Goal: Transaction & Acquisition: Purchase product/service

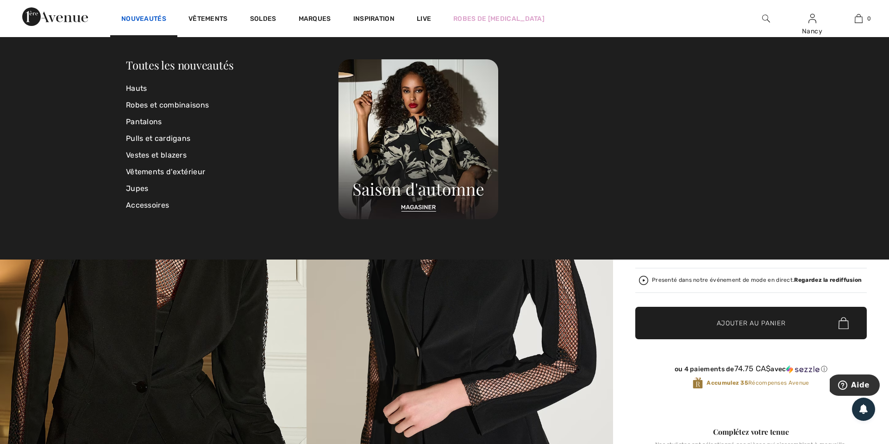
click at [142, 18] on link "Nouveautés" at bounding box center [143, 20] width 45 height 10
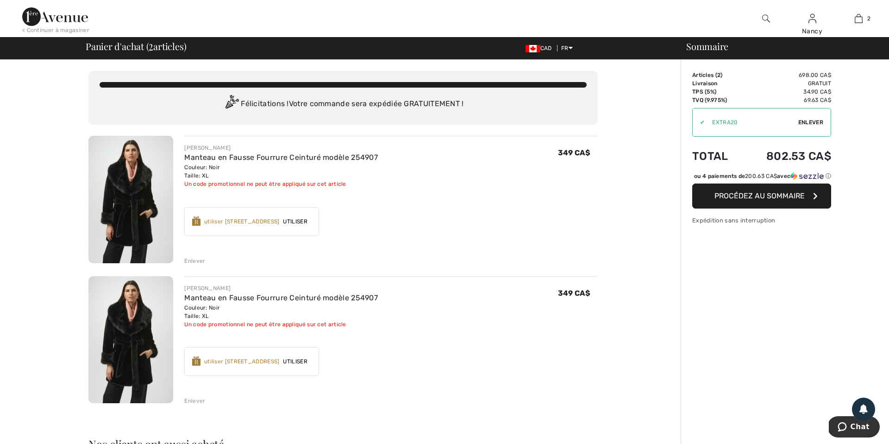
click at [192, 258] on div "Enlever" at bounding box center [194, 261] width 21 height 8
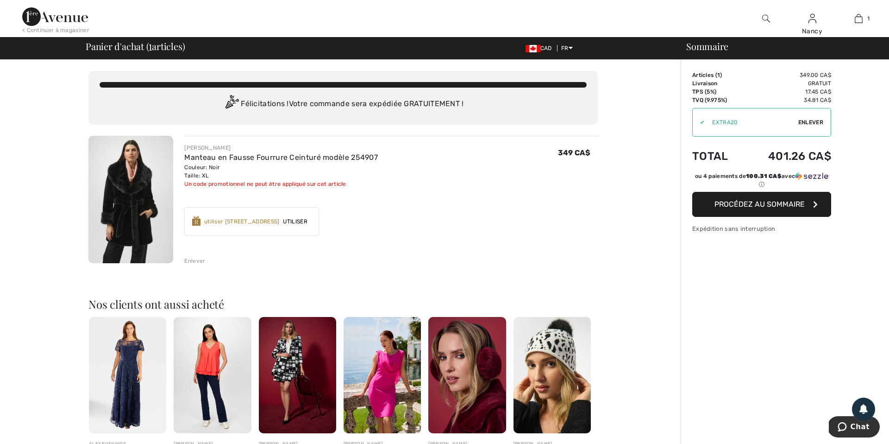
click at [815, 119] on span "Enlever" at bounding box center [810, 122] width 25 height 8
click at [311, 215] on span "Utiliser" at bounding box center [294, 217] width 31 height 8
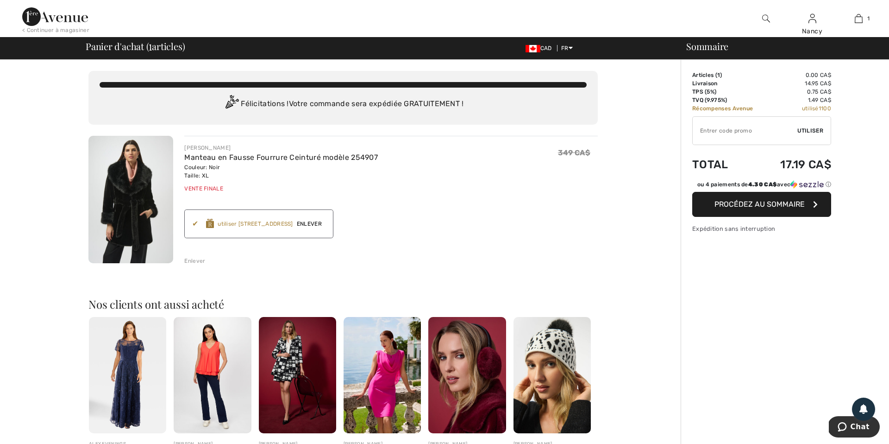
click at [67, 22] on img at bounding box center [55, 16] width 66 height 19
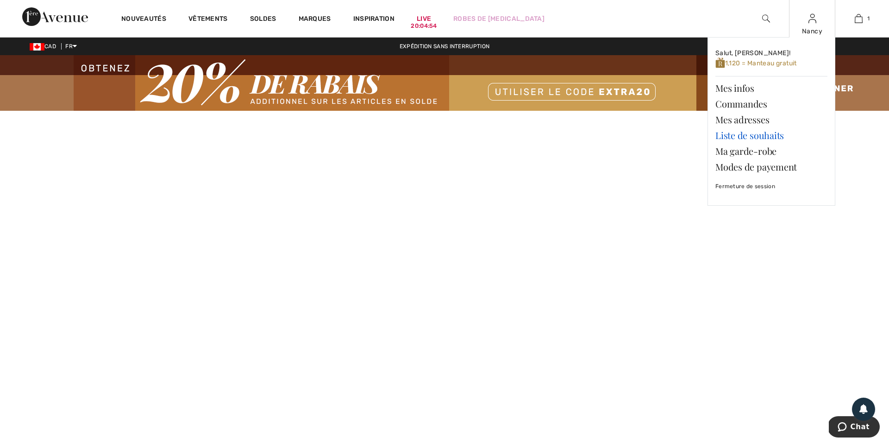
click at [744, 134] on link "Liste de souhaits" at bounding box center [772, 135] width 112 height 16
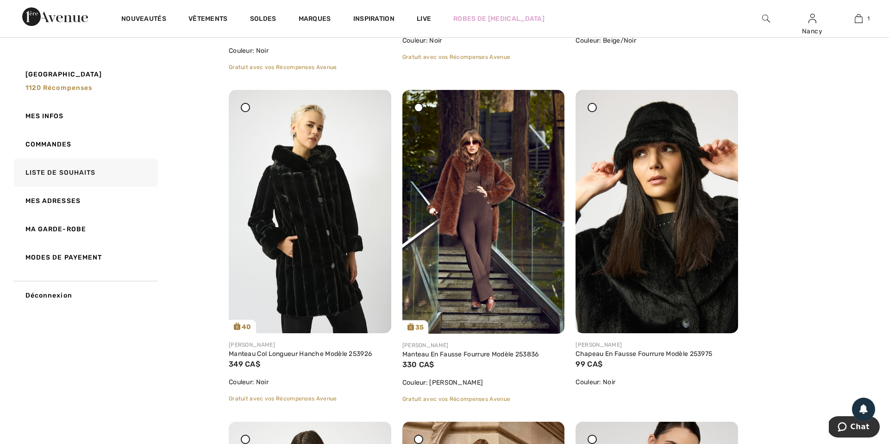
scroll to position [1430, 0]
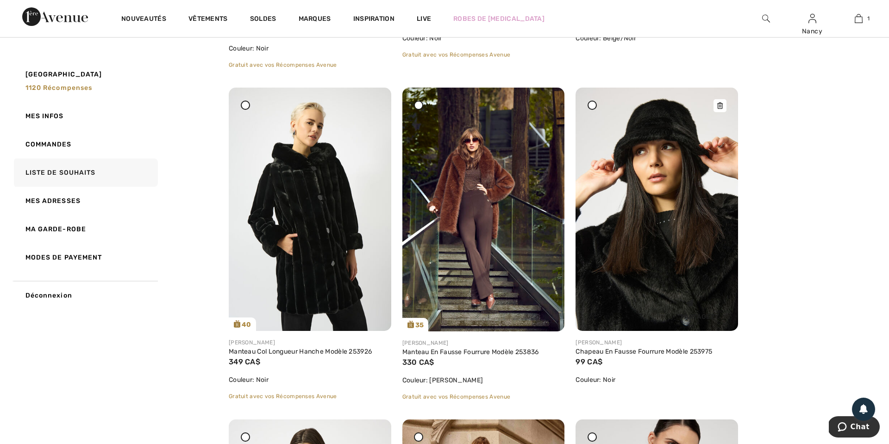
click at [637, 190] on img at bounding box center [657, 209] width 163 height 243
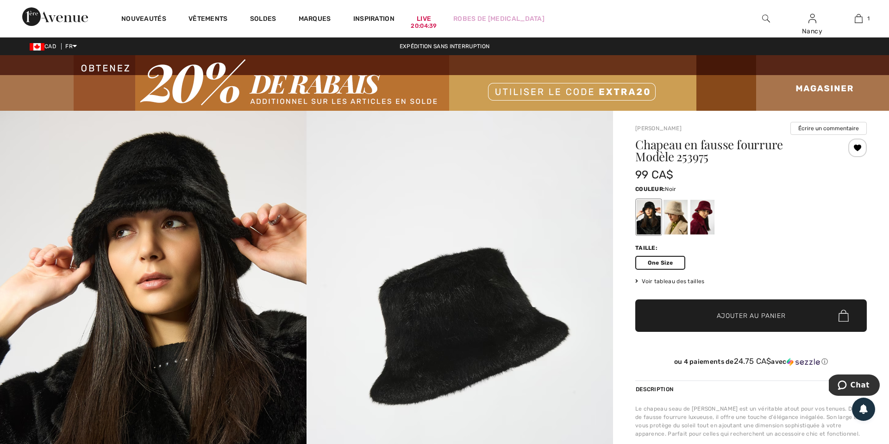
click at [655, 261] on span "One Size" at bounding box center [660, 263] width 50 height 14
click at [723, 319] on span "Ajouter au panier" at bounding box center [751, 316] width 69 height 10
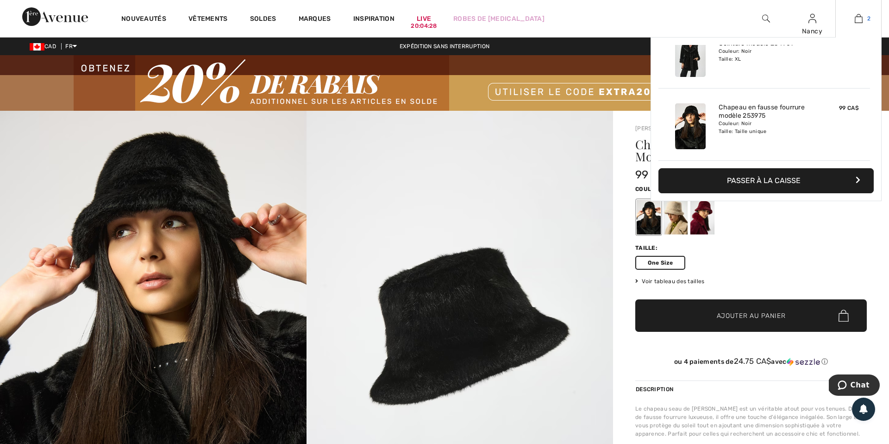
click at [862, 17] on link "2" at bounding box center [858, 18] width 45 height 11
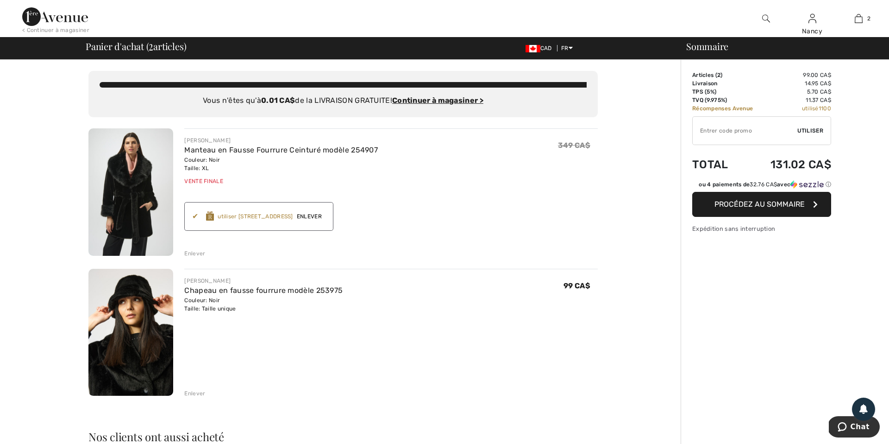
click at [56, 18] on img at bounding box center [55, 16] width 66 height 19
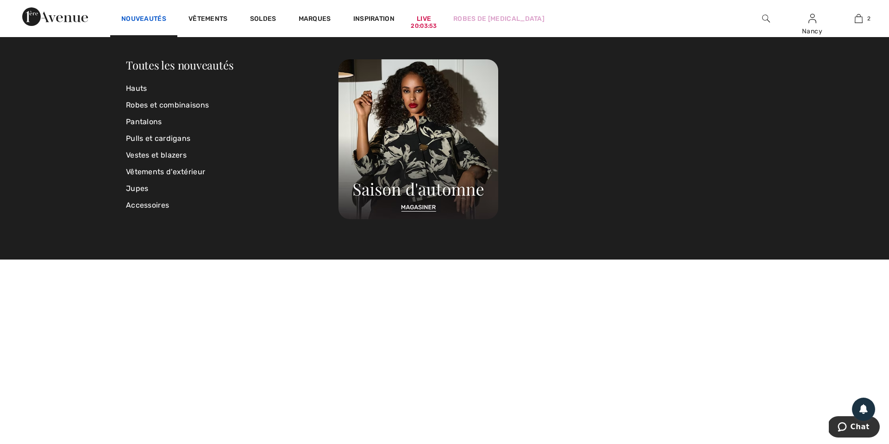
click at [144, 19] on link "Nouveautés" at bounding box center [143, 20] width 45 height 10
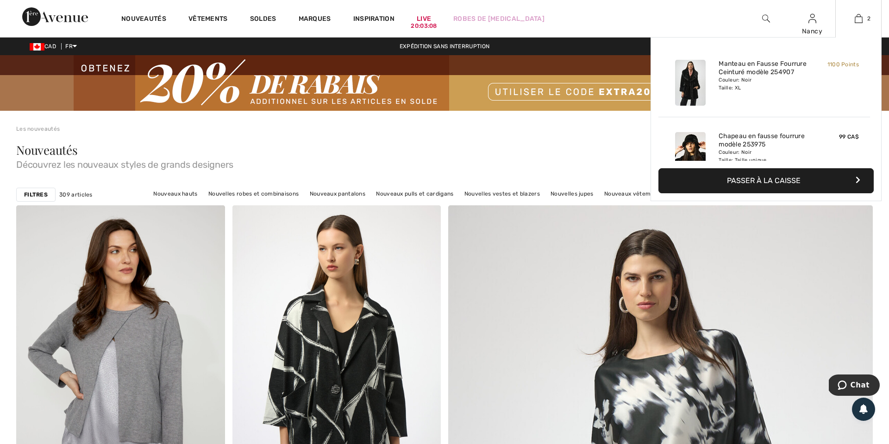
click at [770, 178] on button "Passer à la caisse" at bounding box center [766, 180] width 215 height 25
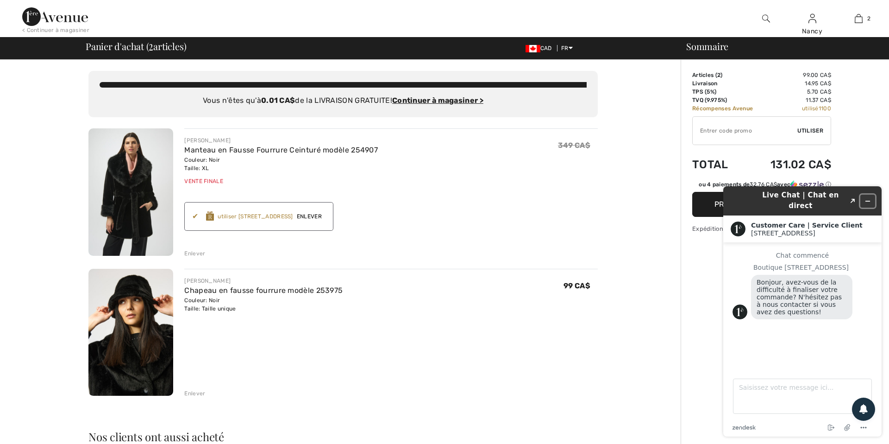
click at [869, 201] on icon "Réduire le widget" at bounding box center [868, 201] width 4 height 0
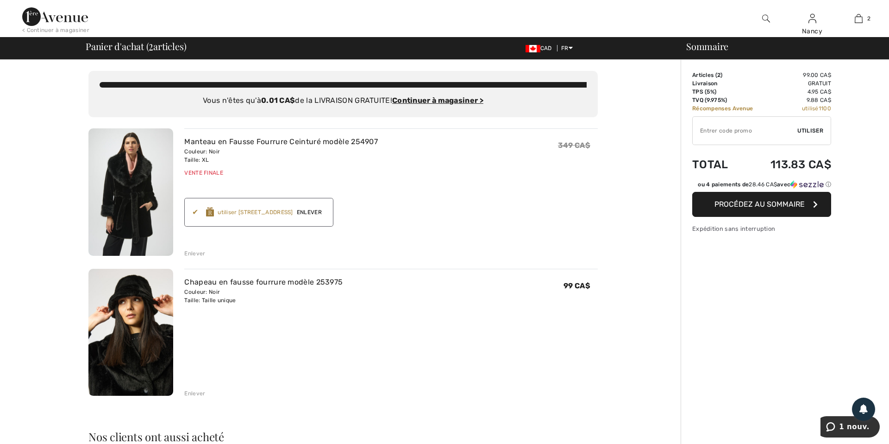
click at [767, 204] on span "Procédez au sommaire" at bounding box center [760, 204] width 90 height 9
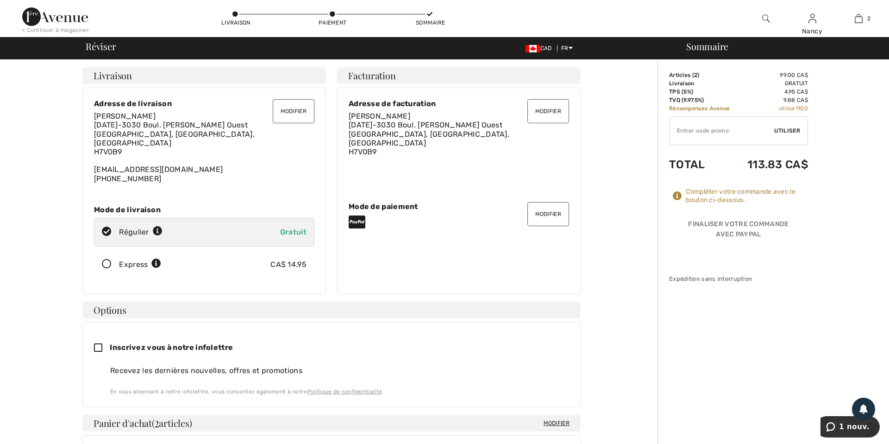
click at [543, 207] on button "Modifier" at bounding box center [549, 214] width 42 height 24
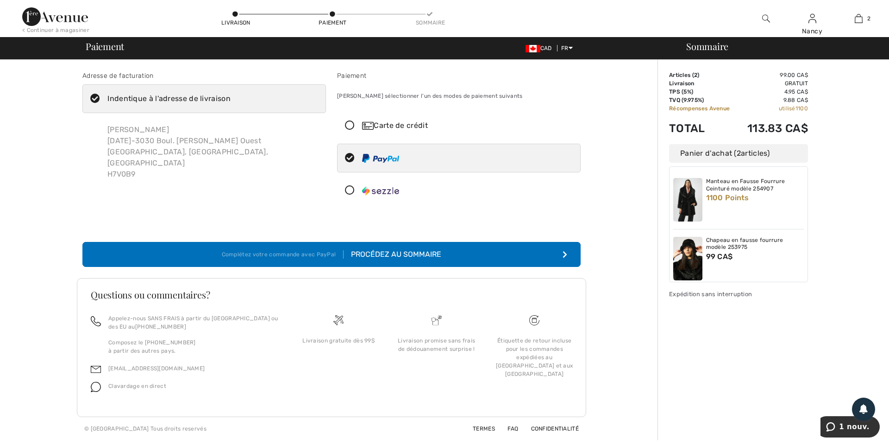
click at [353, 124] on icon at bounding box center [350, 126] width 25 height 10
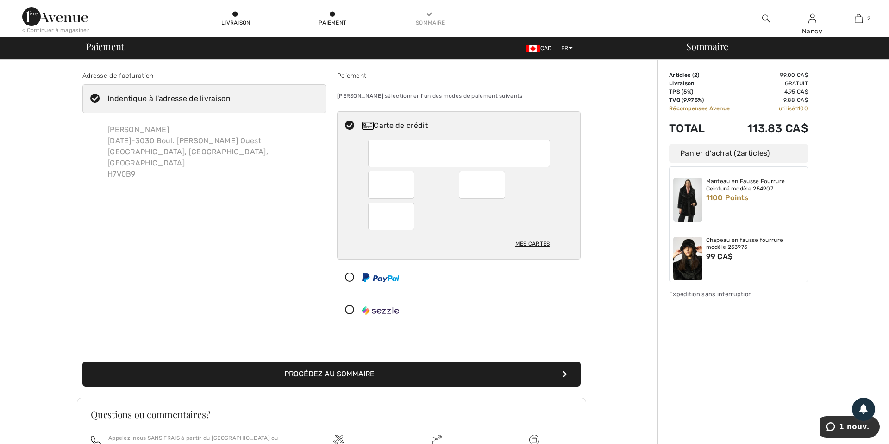
click at [328, 371] on button "Procédez au sommaire" at bounding box center [331, 373] width 498 height 25
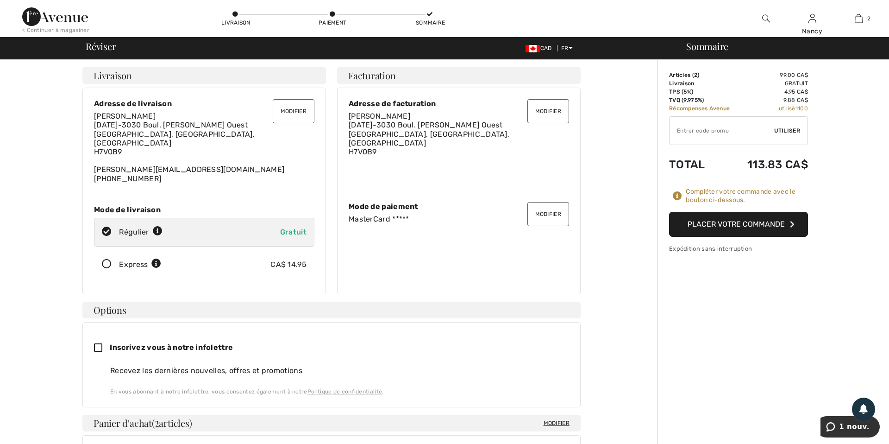
click at [733, 221] on button "Placer votre commande" at bounding box center [738, 224] width 139 height 25
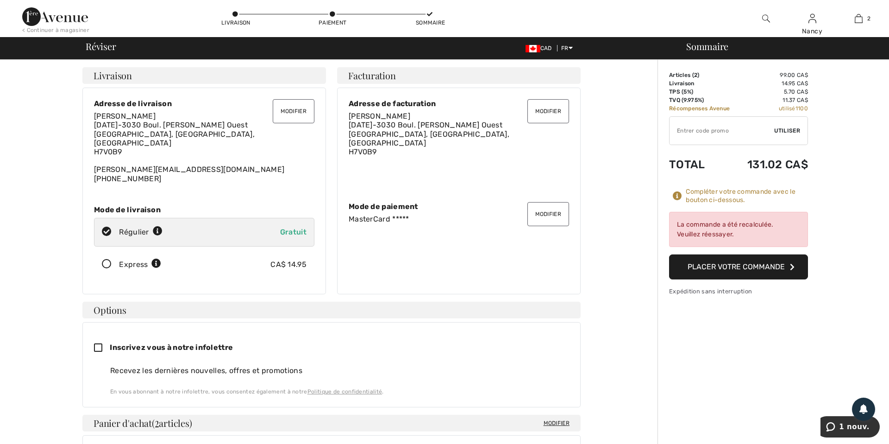
click at [727, 268] on button "Placer votre commande" at bounding box center [738, 266] width 139 height 25
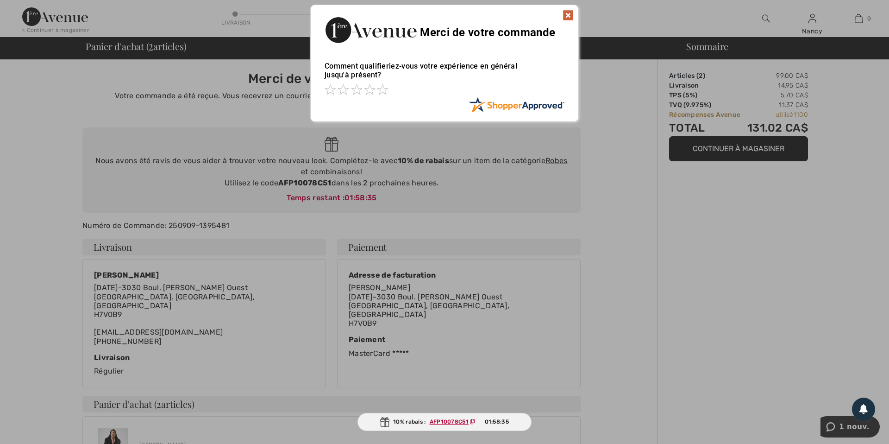
click at [568, 15] on img at bounding box center [568, 15] width 11 height 11
